Goal: Information Seeking & Learning: Understand process/instructions

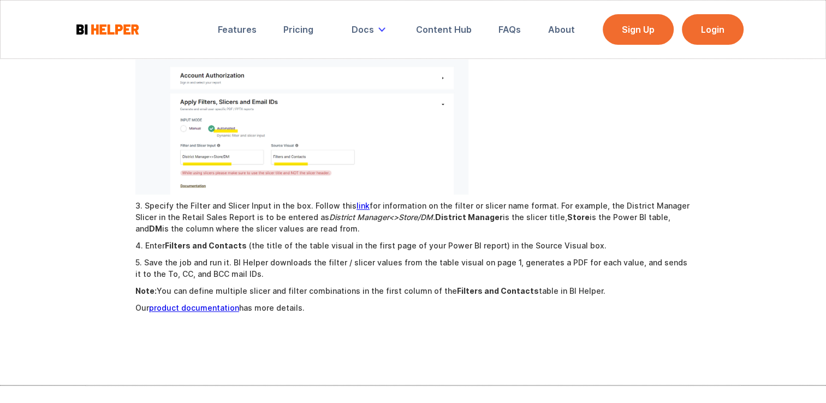
scroll to position [924, 0]
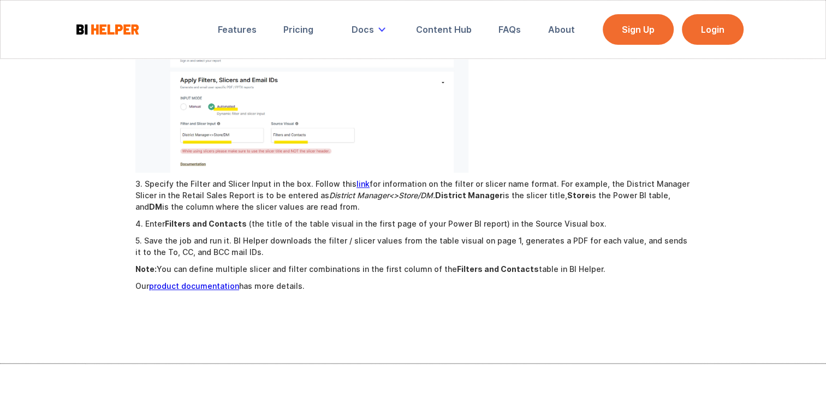
click at [205, 286] on link "product documentation" at bounding box center [194, 285] width 90 height 9
click at [357, 182] on link "link" at bounding box center [363, 183] width 13 height 9
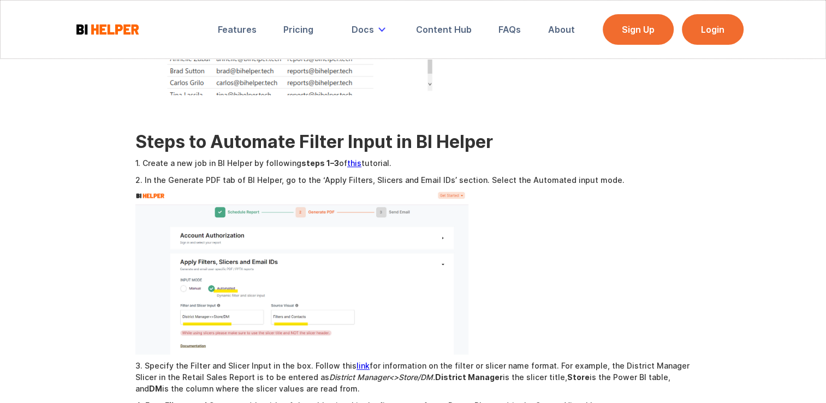
scroll to position [709, 0]
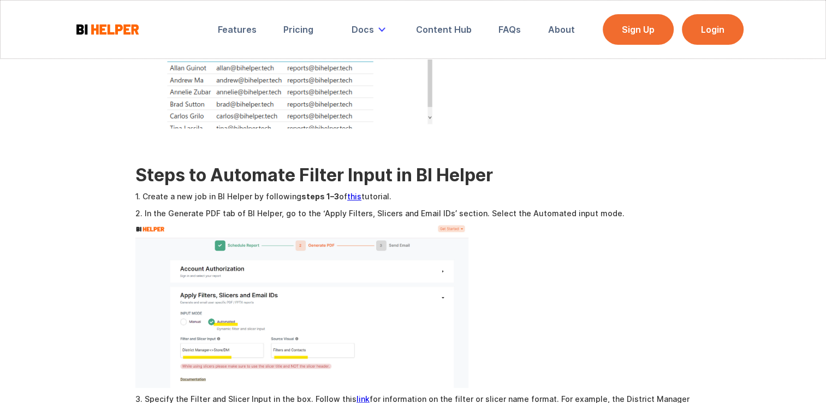
click at [351, 193] on link "this" at bounding box center [354, 196] width 14 height 9
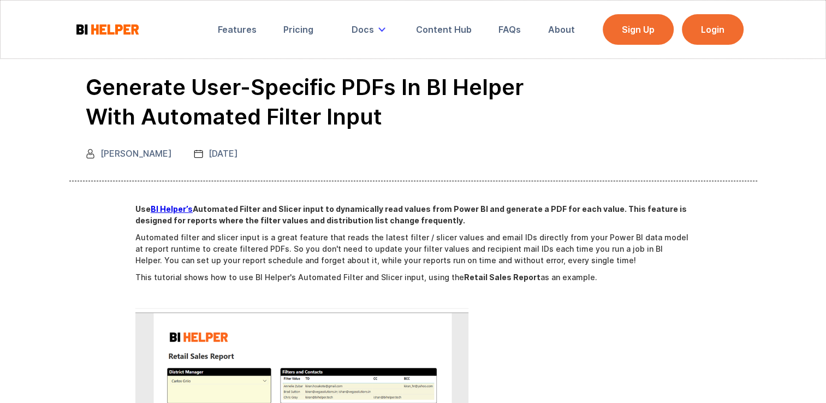
scroll to position [0, 0]
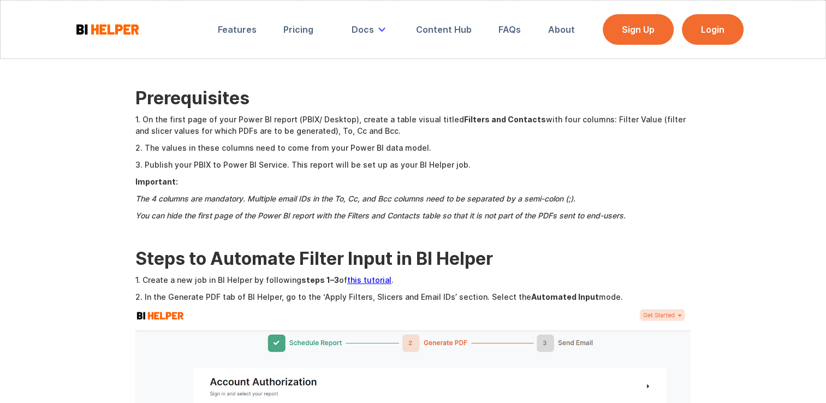
scroll to position [502, 0]
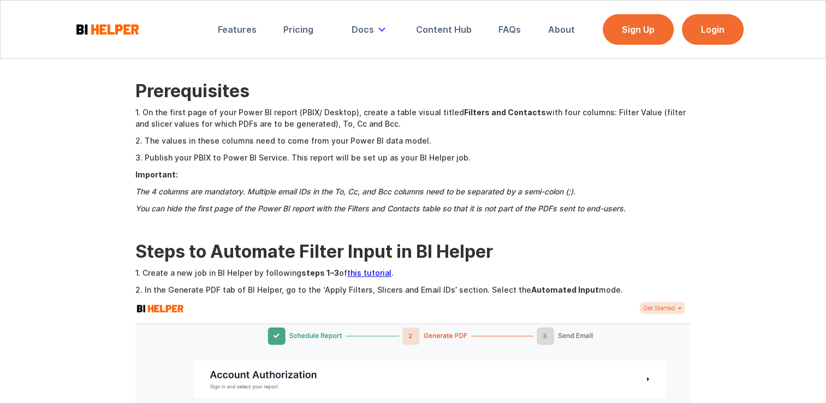
click at [370, 274] on link "this tutorial" at bounding box center [369, 272] width 44 height 9
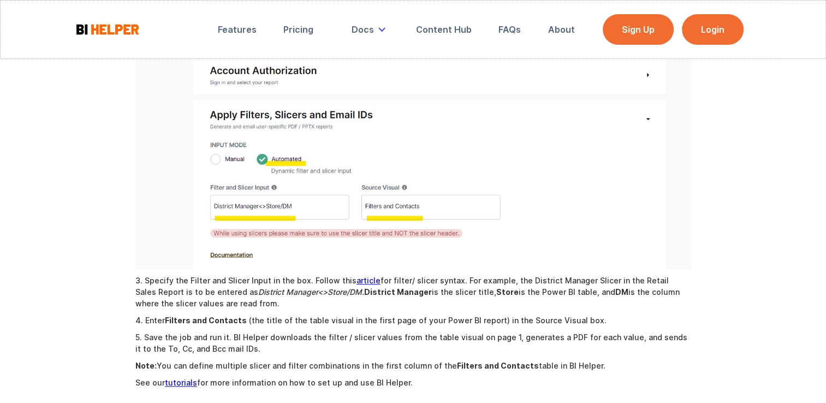
scroll to position [806, 0]
click at [357, 279] on link "article" at bounding box center [369, 280] width 24 height 9
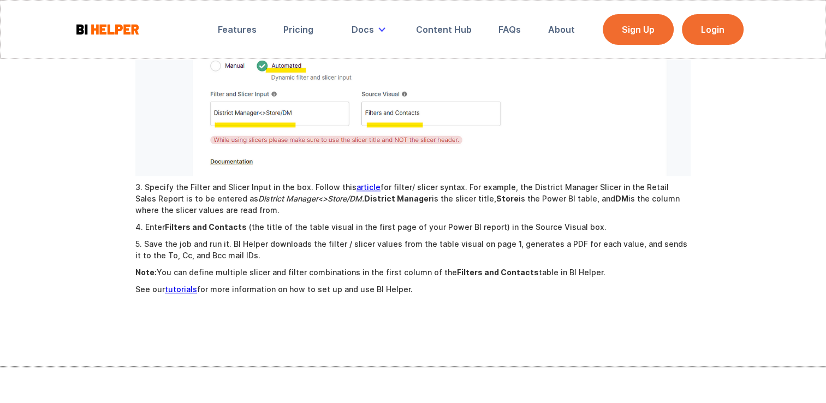
scroll to position [899, 0]
click at [177, 287] on link "tutorials" at bounding box center [181, 289] width 32 height 9
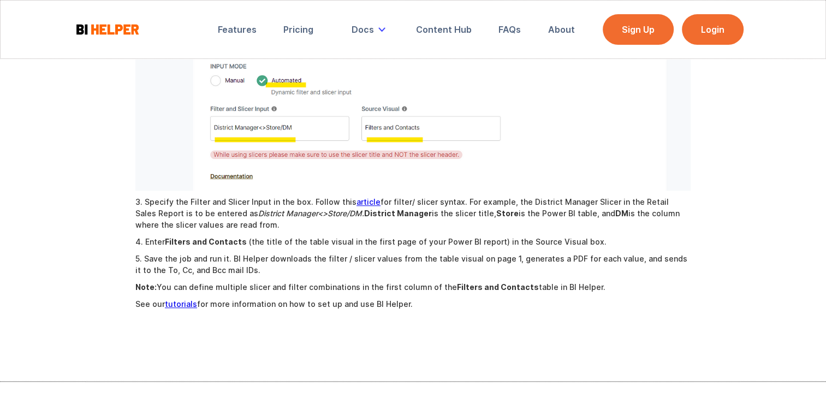
scroll to position [886, 0]
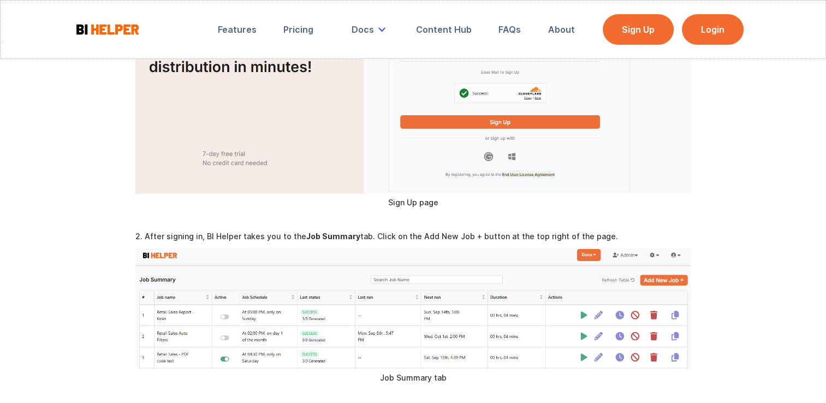
scroll to position [476, 0]
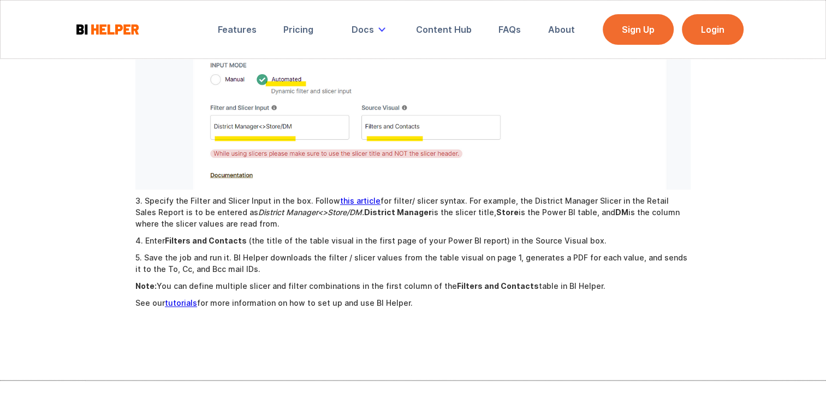
click at [350, 200] on link "this article" at bounding box center [360, 200] width 40 height 9
